Goal: Book appointment/travel/reservation

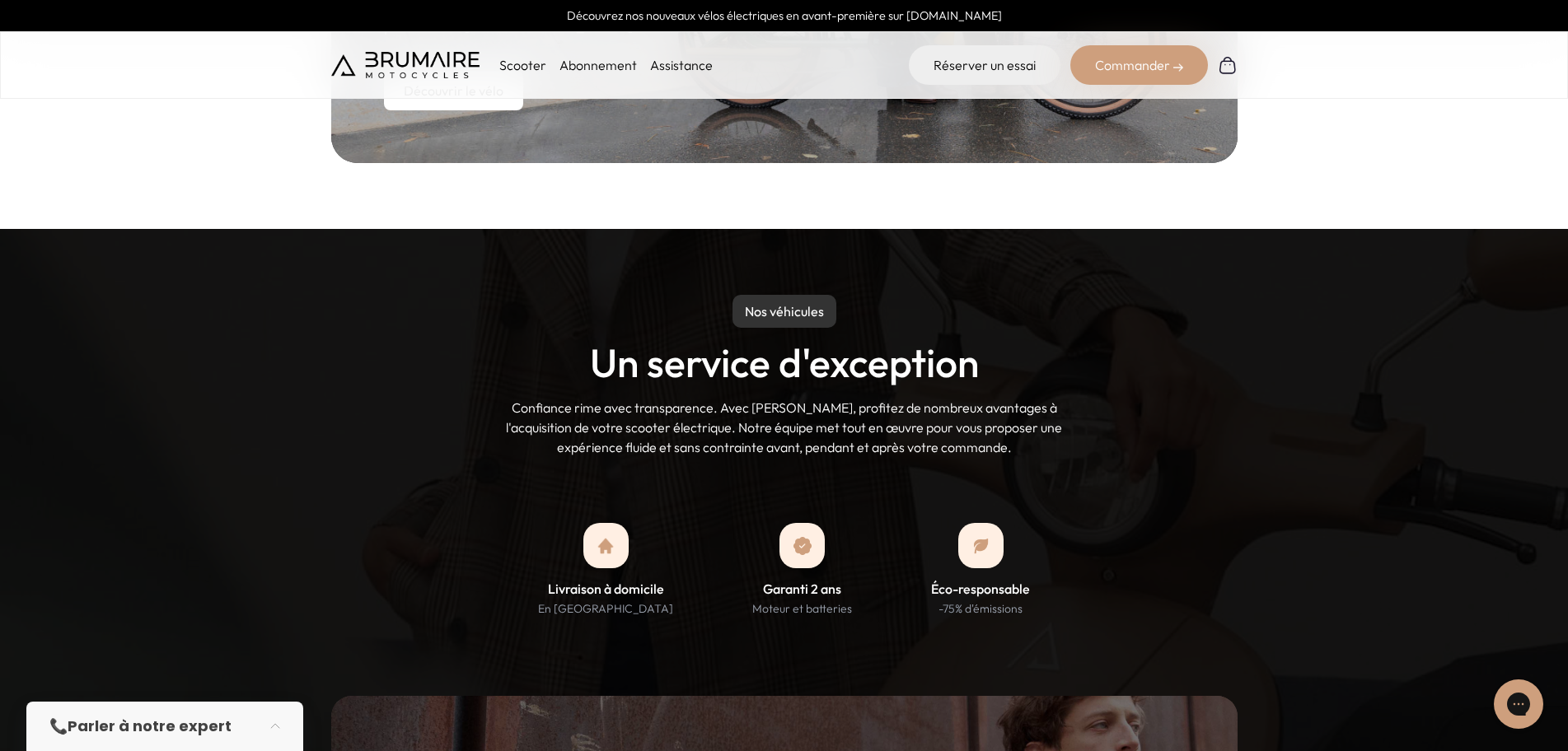
scroll to position [1236, 0]
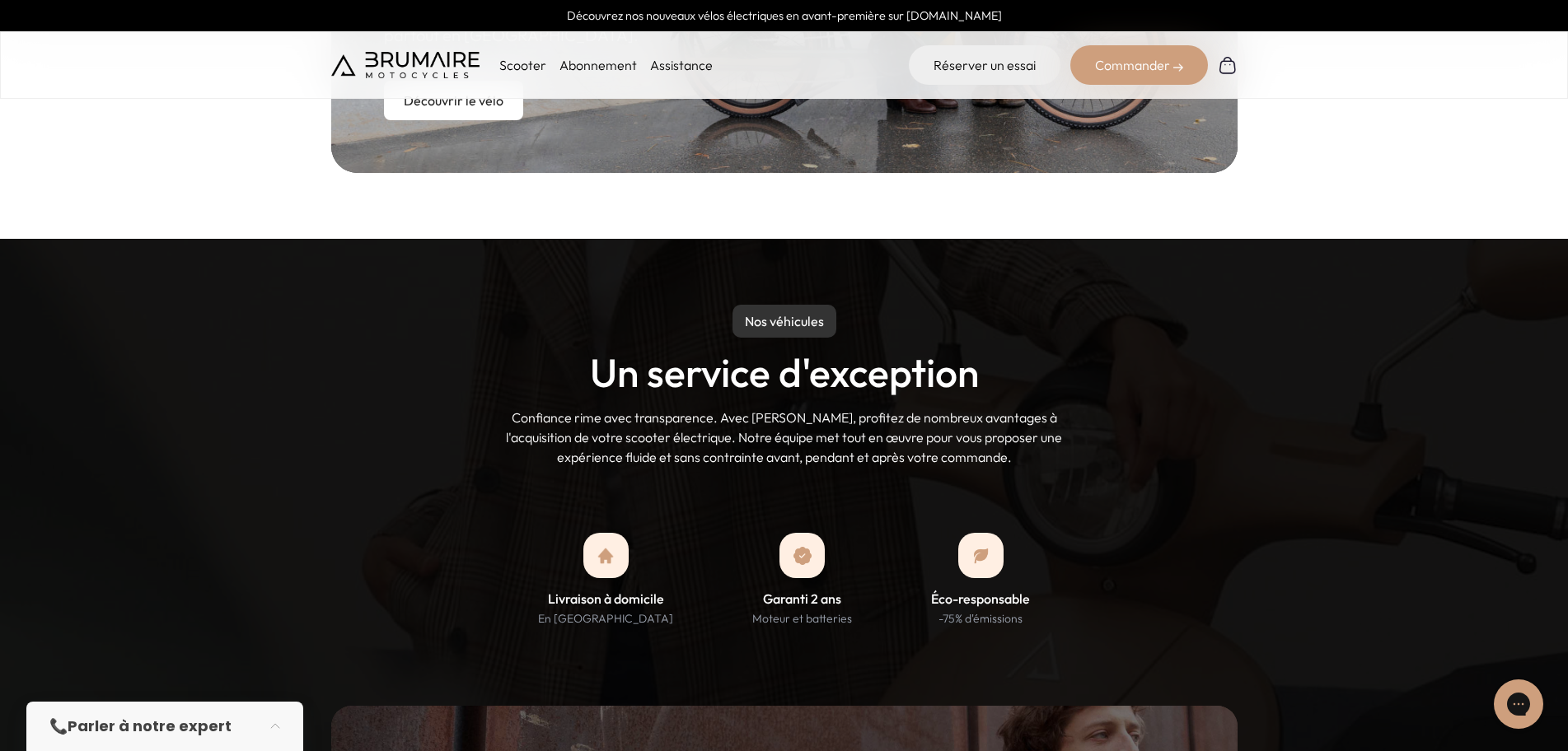
click at [504, 60] on p "Scooter" at bounding box center [522, 64] width 47 height 20
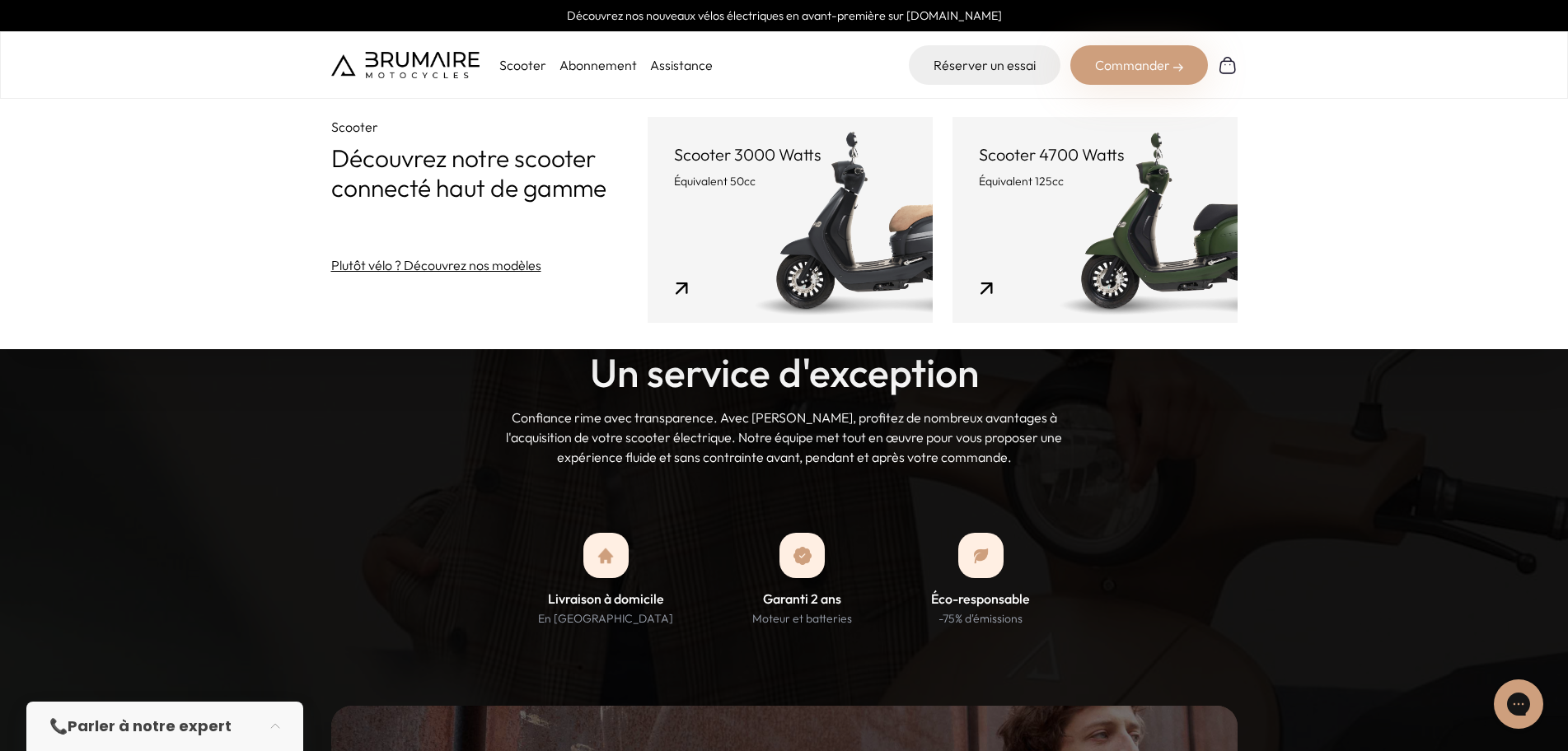
click at [672, 283] on link "Scooter 3000 Watts Équivalent 50cc" at bounding box center [790, 220] width 285 height 206
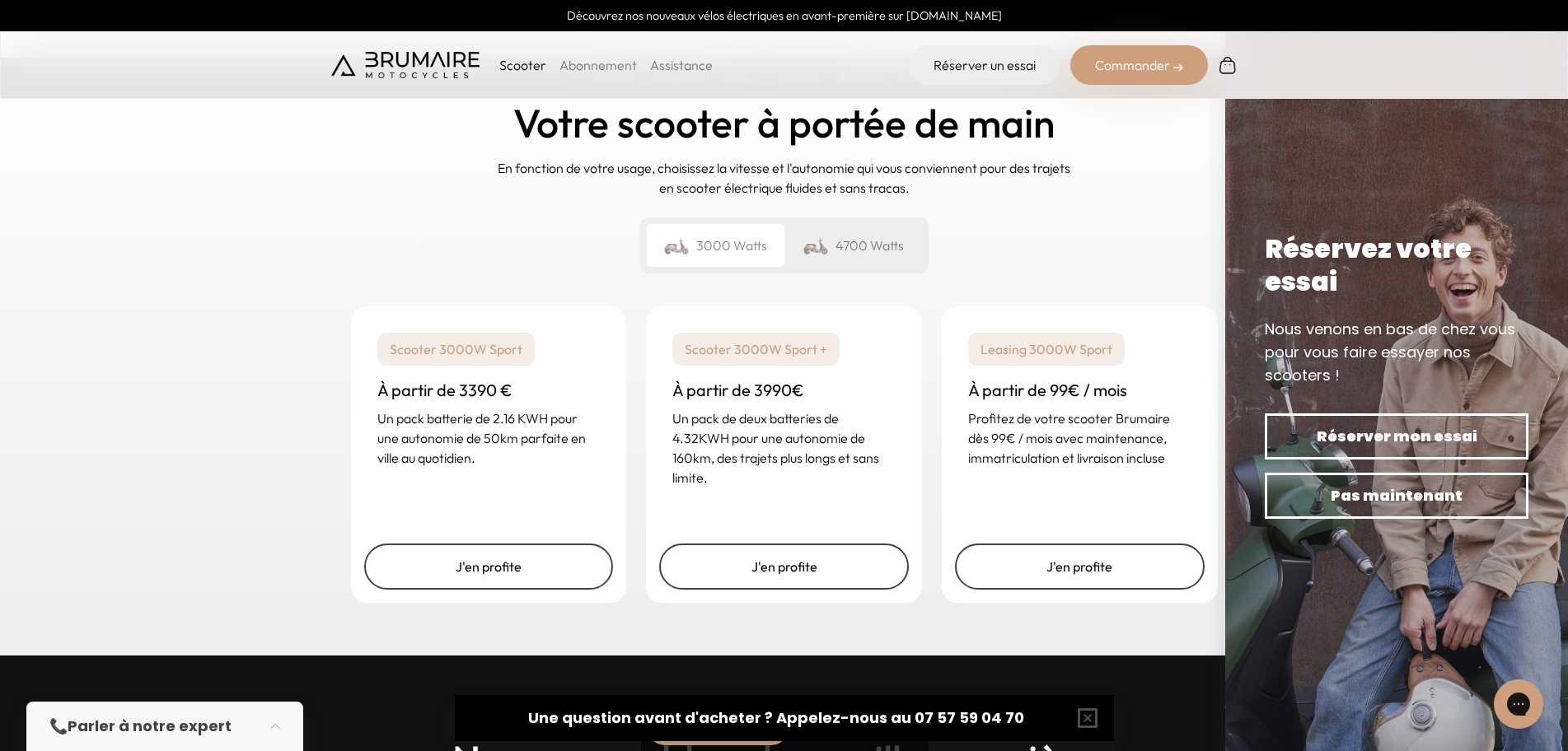
scroll to position [3870, 0]
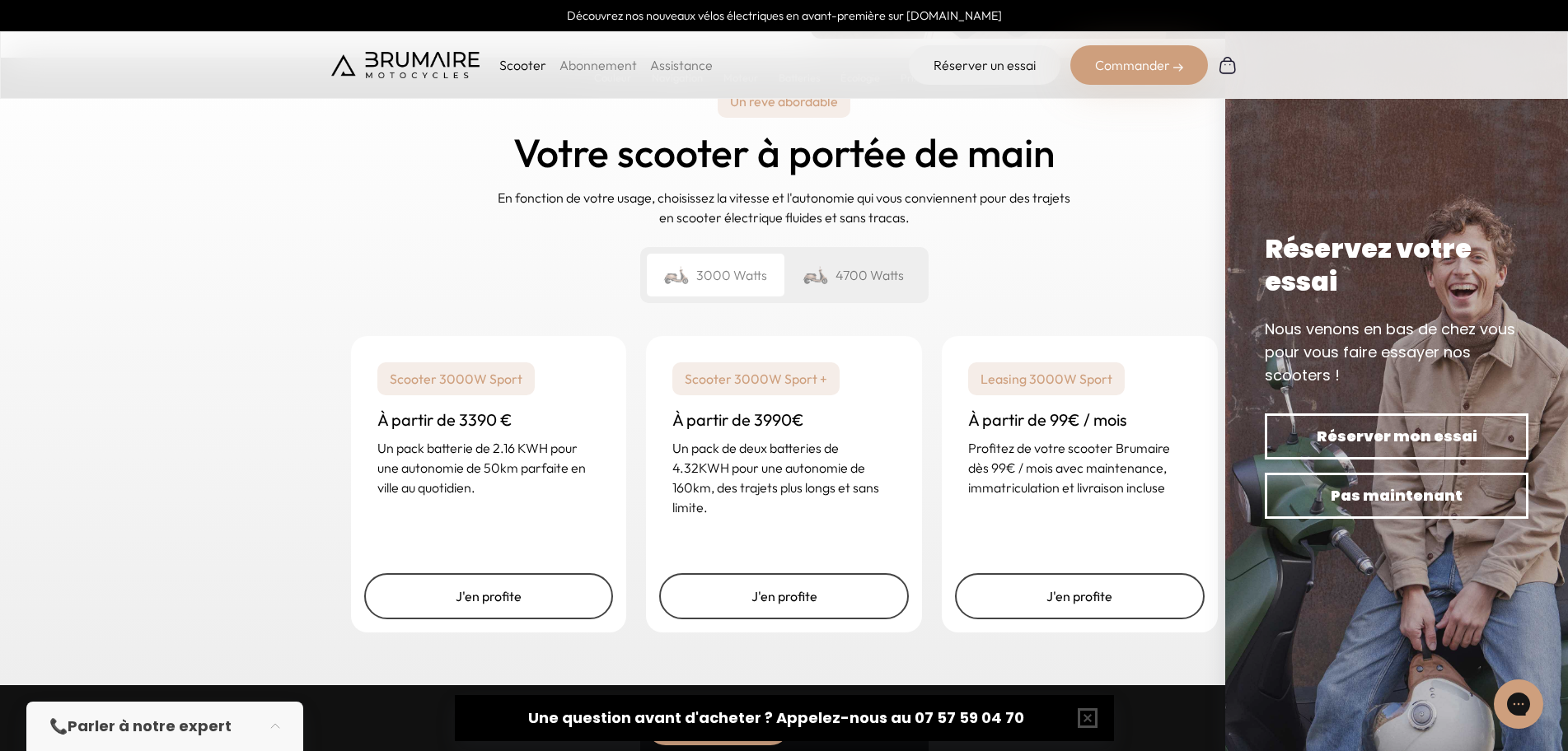
click at [838, 261] on div "4700 Watts" at bounding box center [852, 275] width 138 height 43
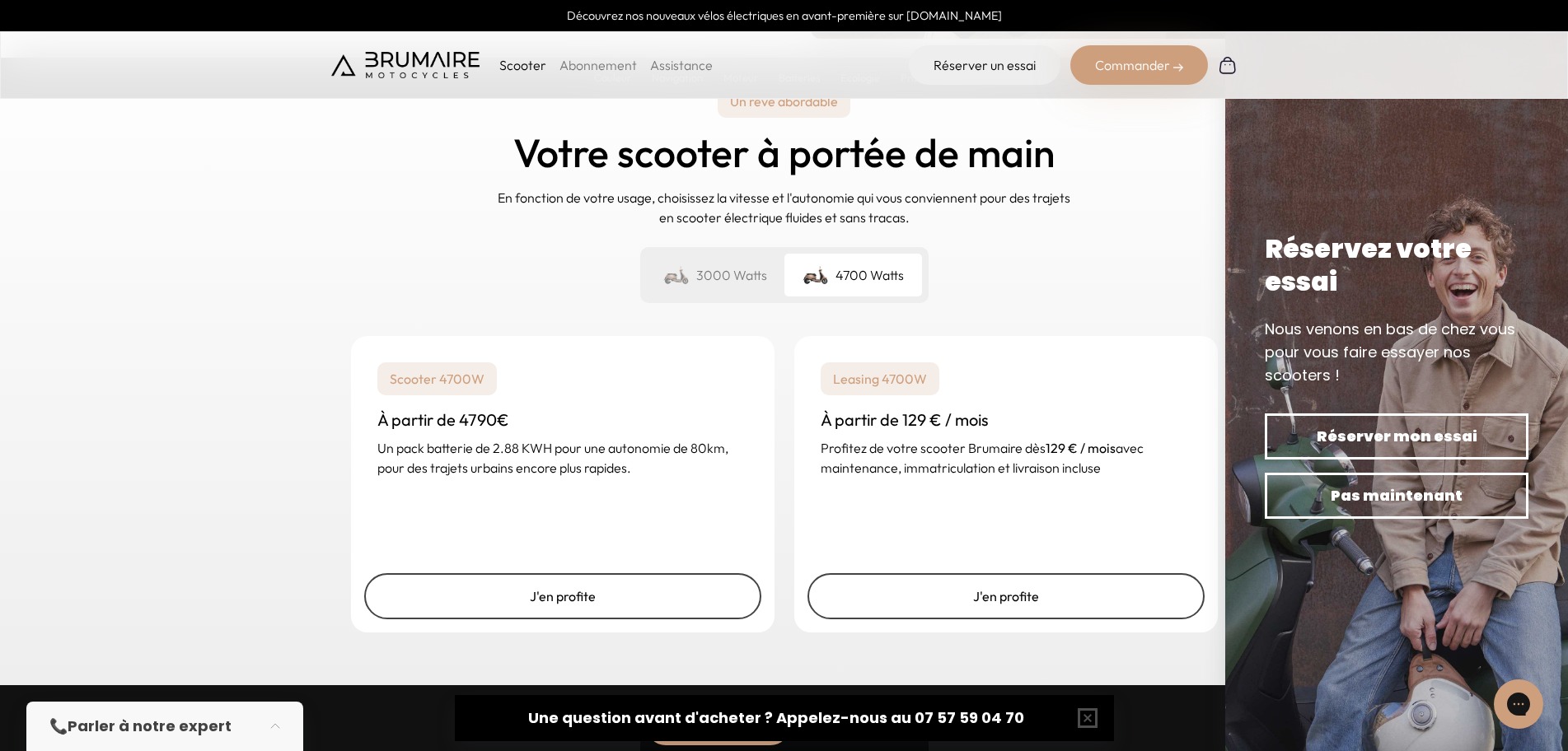
click at [715, 275] on div "3000 Watts" at bounding box center [715, 275] width 138 height 43
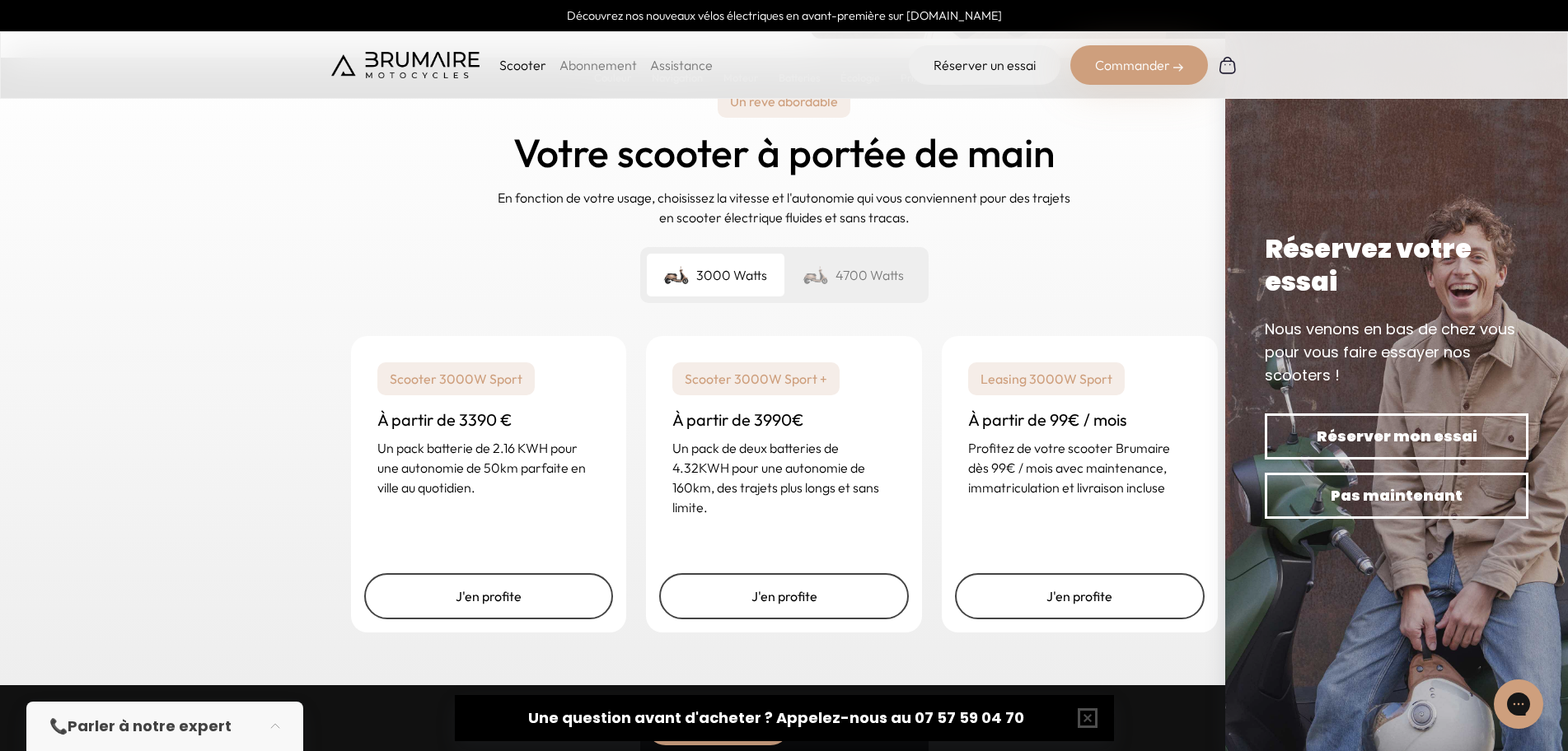
click at [806, 266] on img at bounding box center [815, 275] width 26 height 23
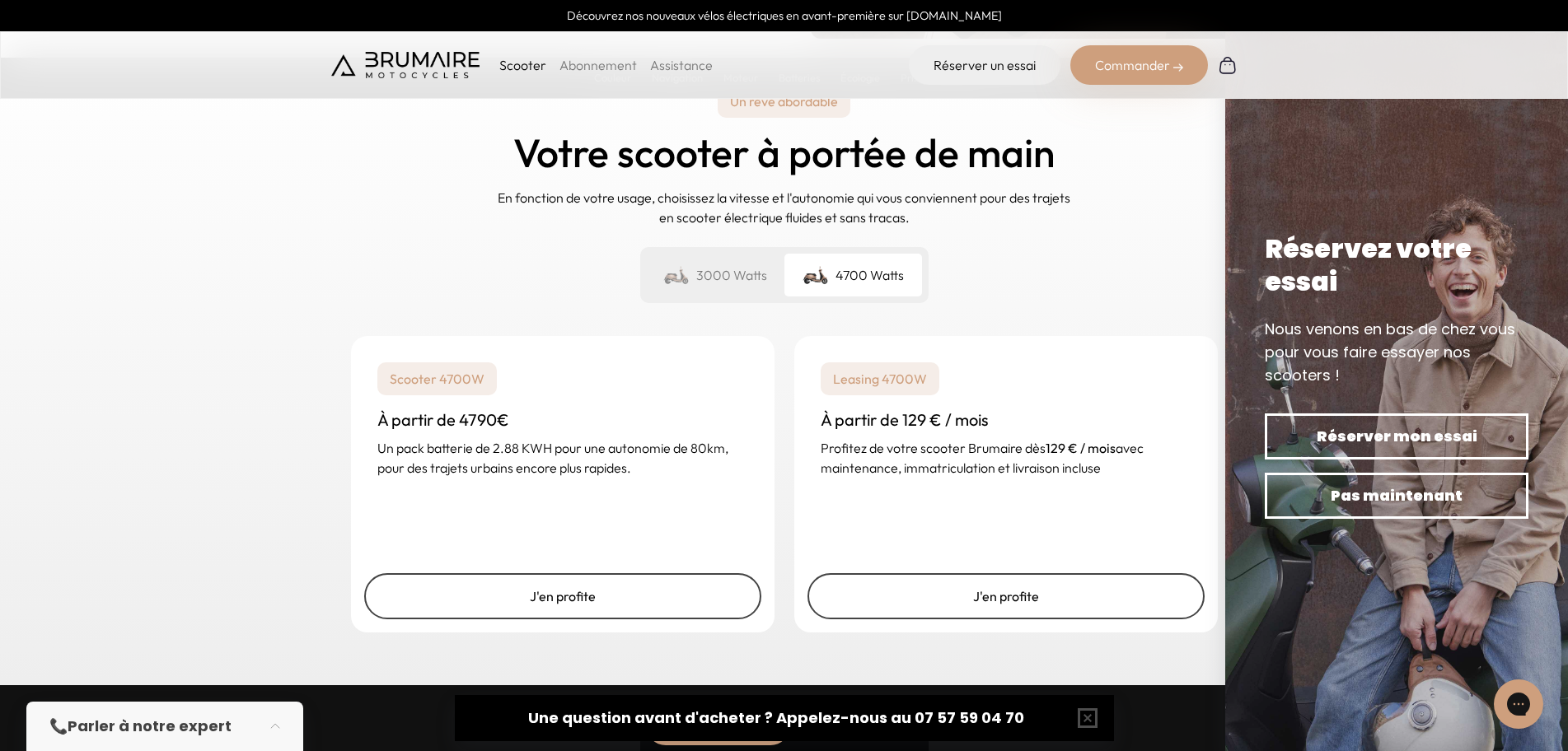
click at [746, 261] on div "3000 Watts" at bounding box center [715, 275] width 138 height 43
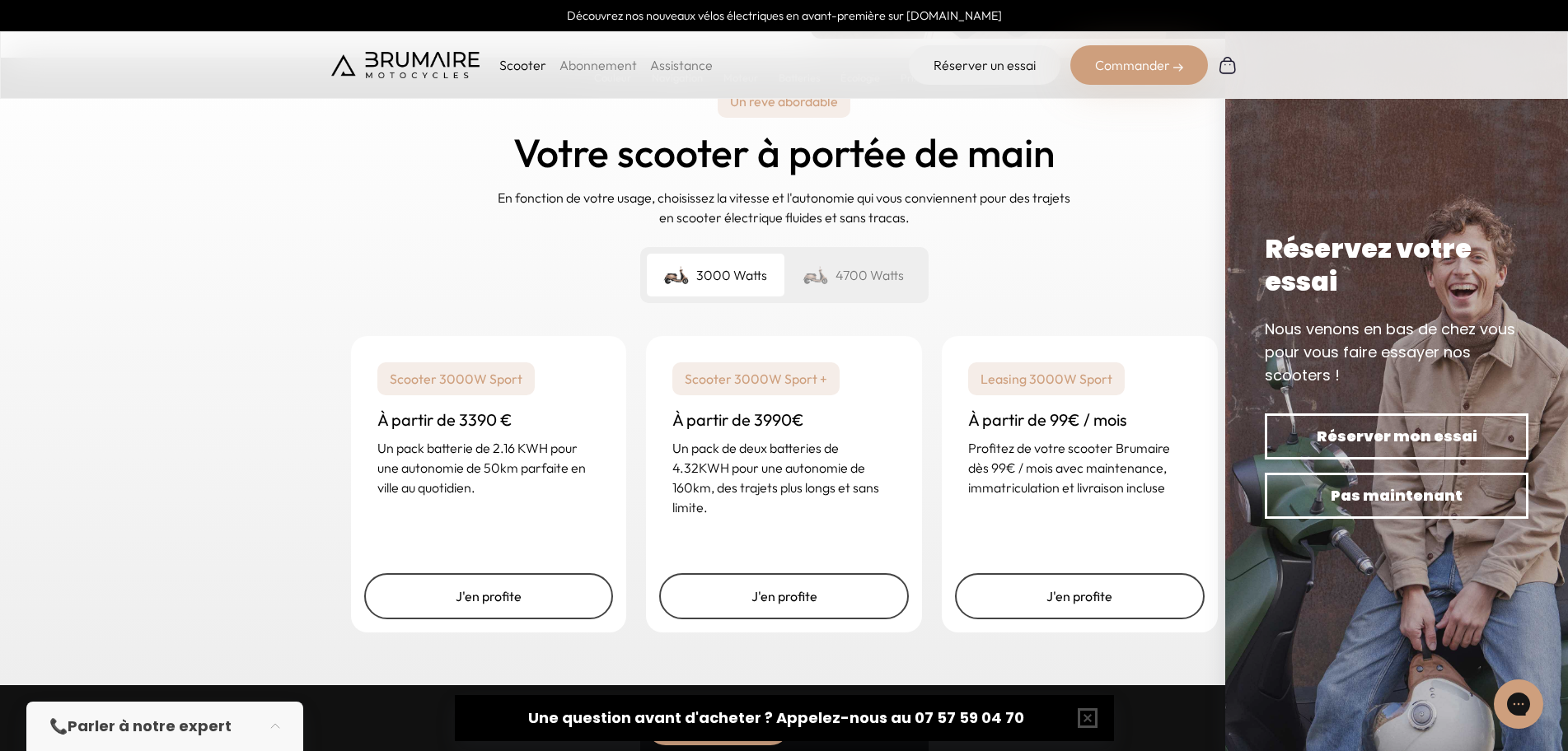
click at [877, 279] on div "4700 Watts" at bounding box center [852, 275] width 138 height 43
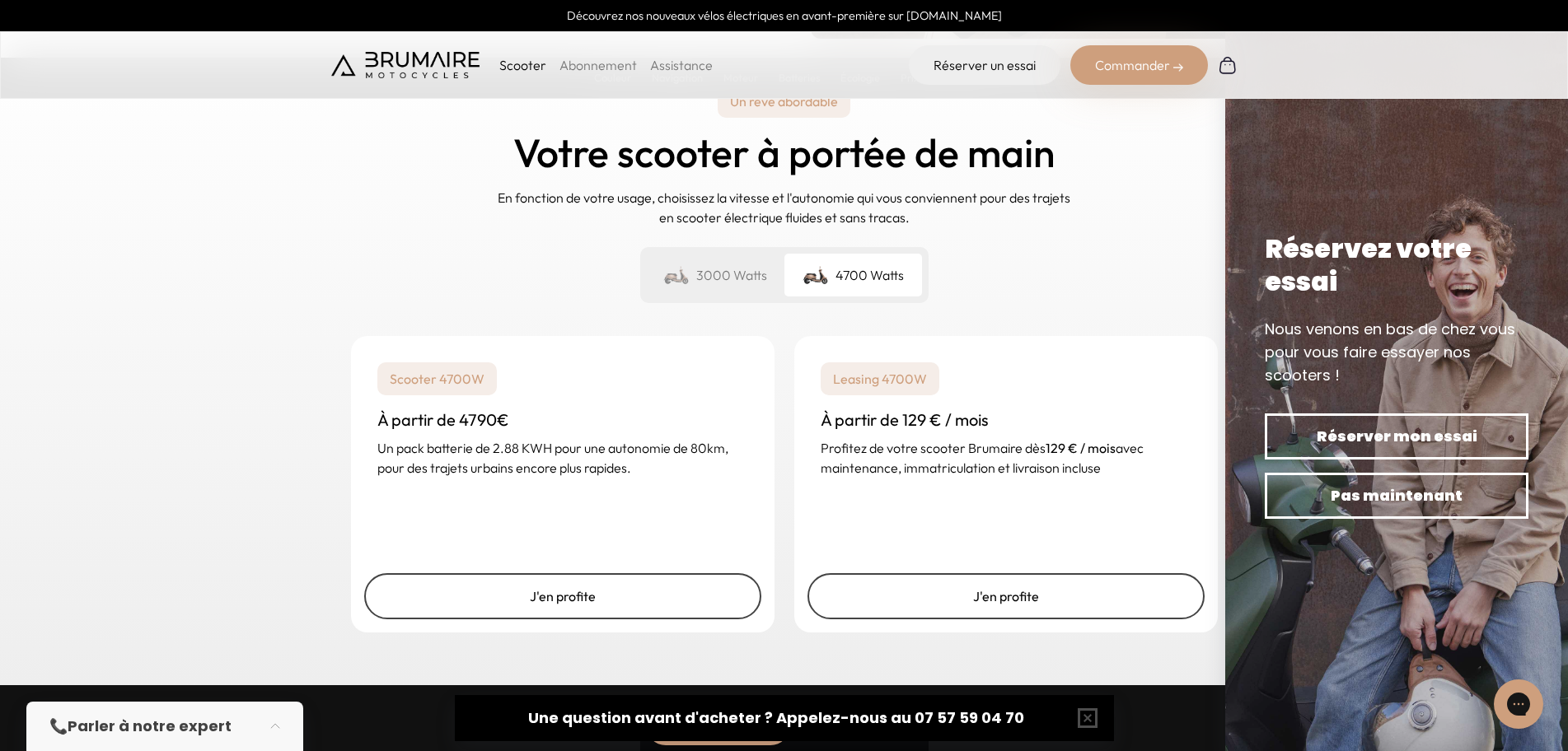
click at [749, 272] on div "3000 Watts" at bounding box center [715, 275] width 138 height 43
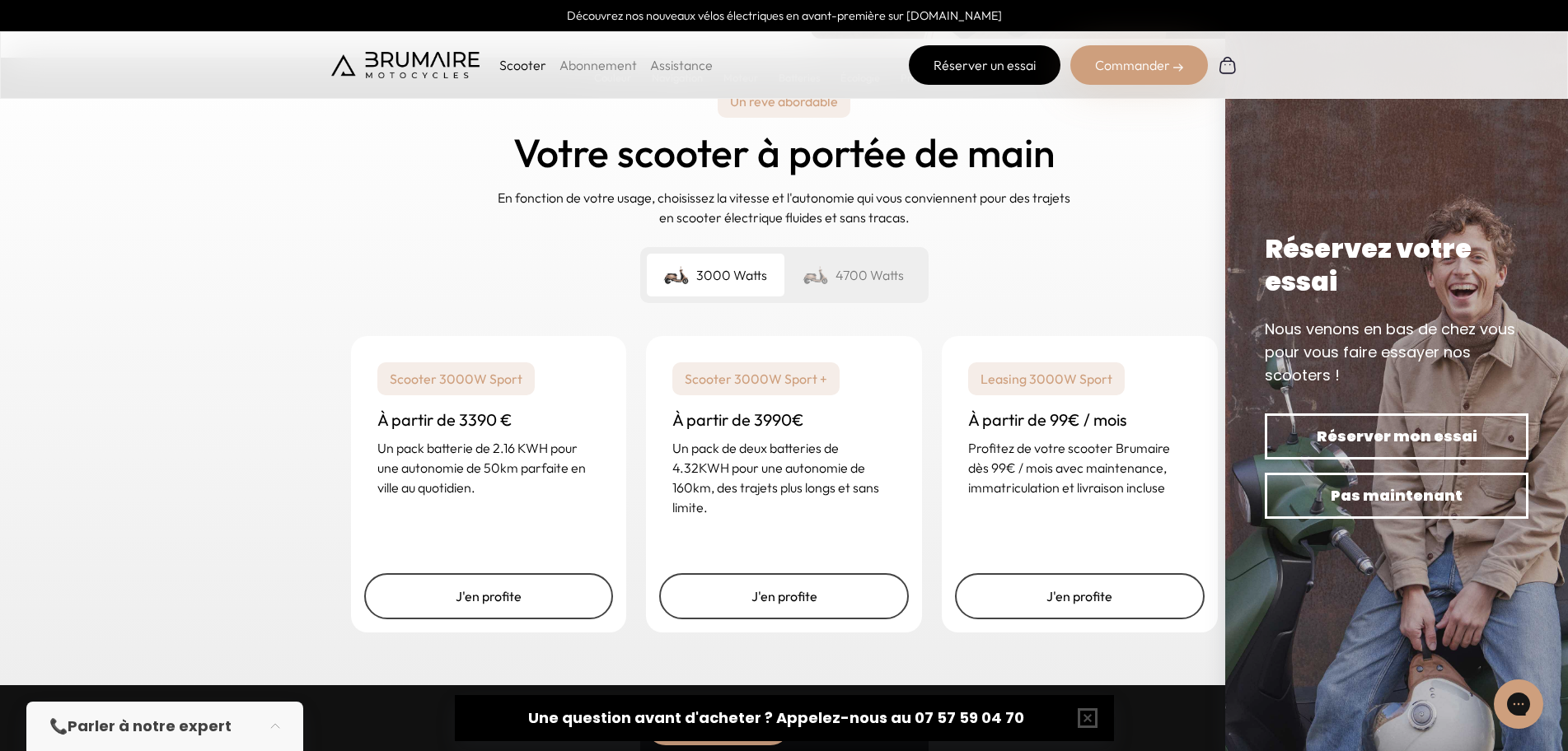
click at [984, 70] on link "Réserver un essai" at bounding box center [985, 64] width 152 height 39
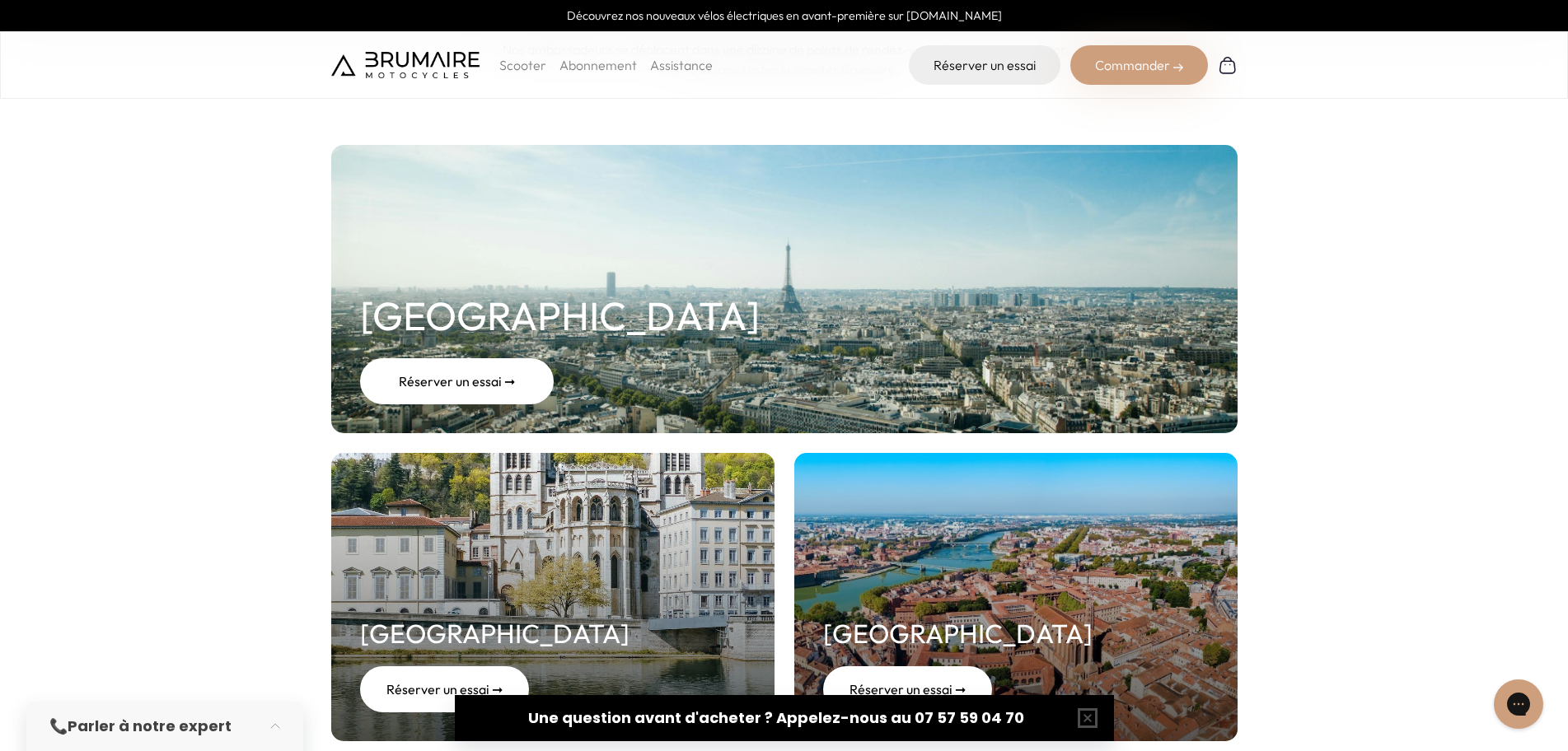
click at [456, 382] on div "Réserver un essai ➞" at bounding box center [456, 382] width 193 height 46
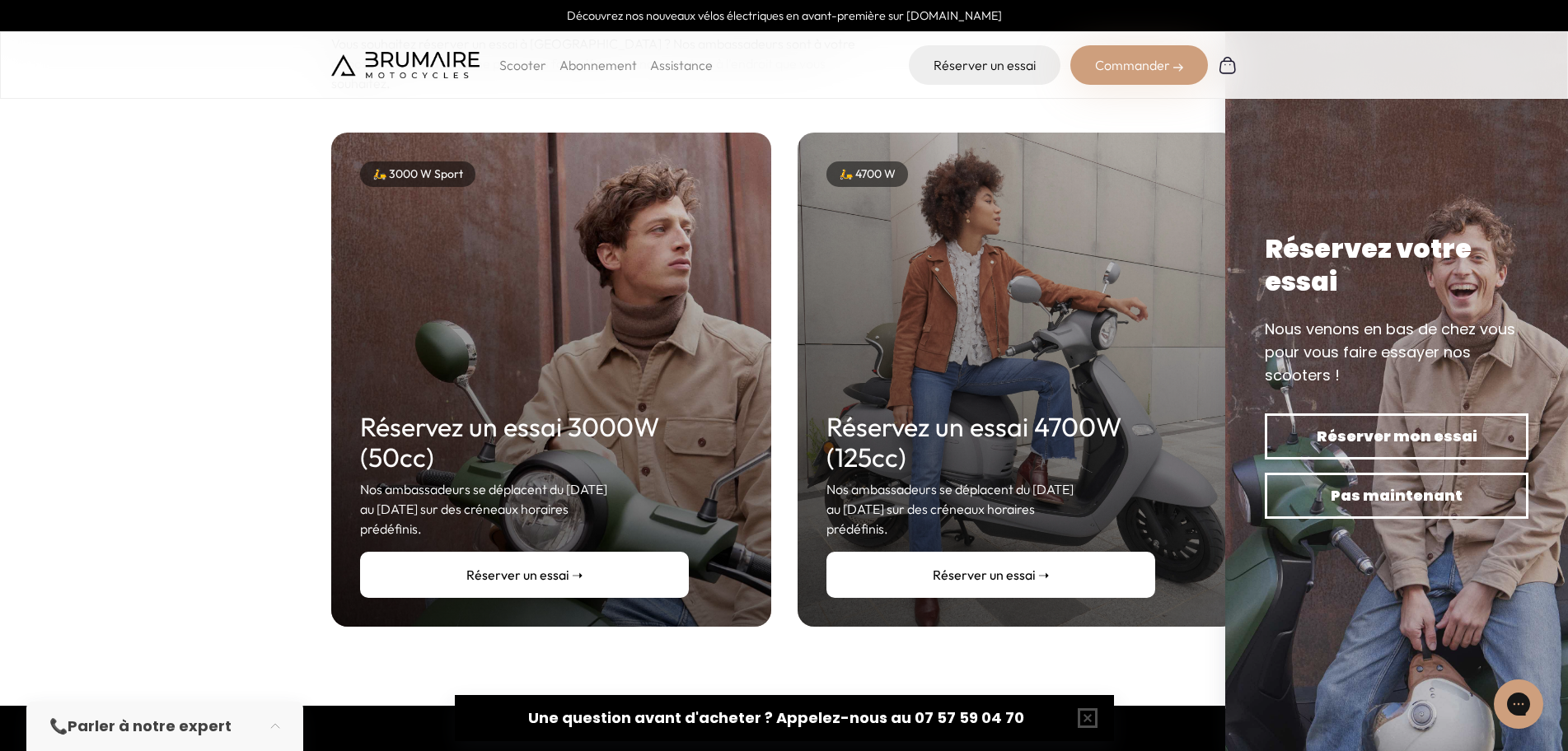
scroll to position [247, 0]
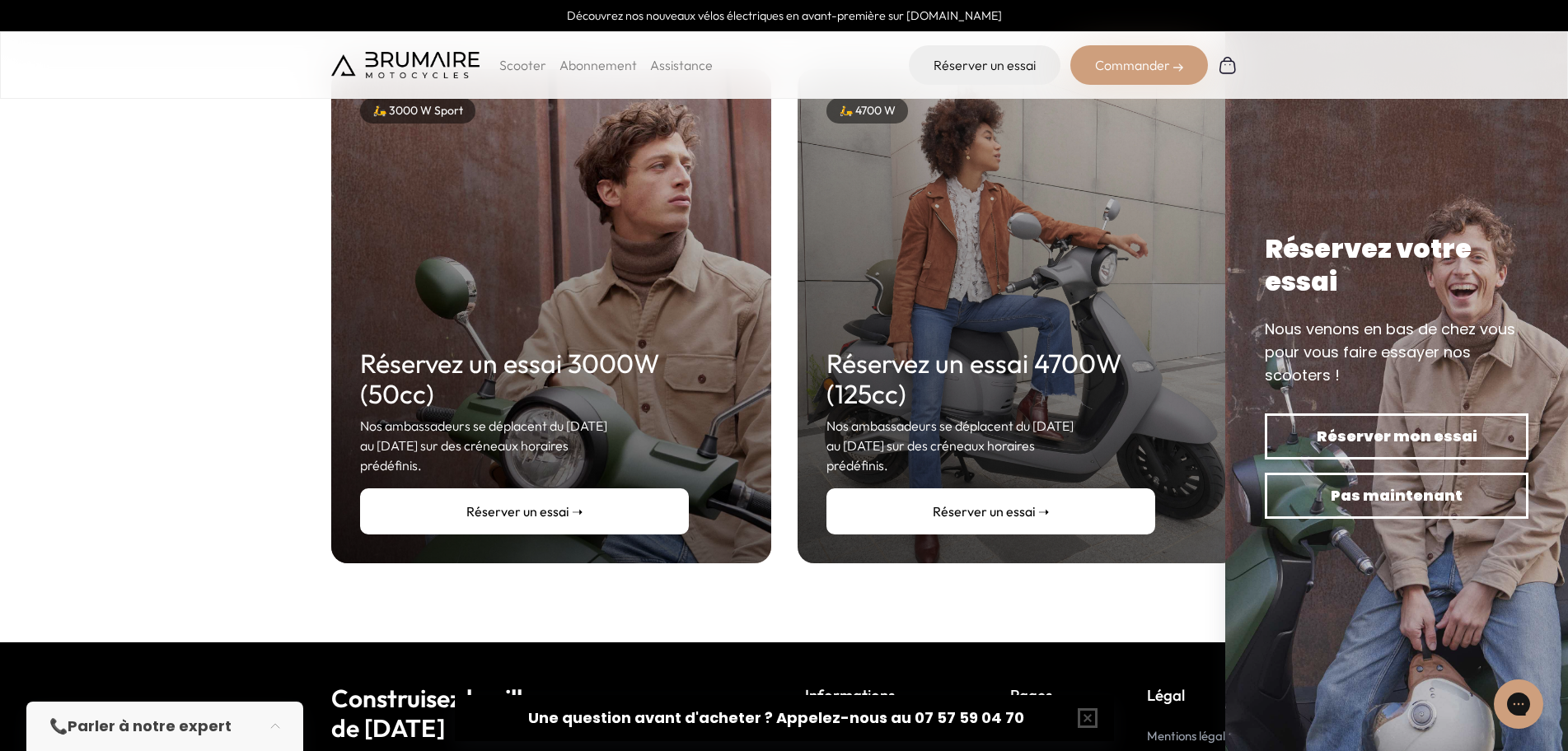
click at [566, 497] on link "Réserver un essai ➝" at bounding box center [524, 512] width 329 height 46
